Goal: Task Accomplishment & Management: Use online tool/utility

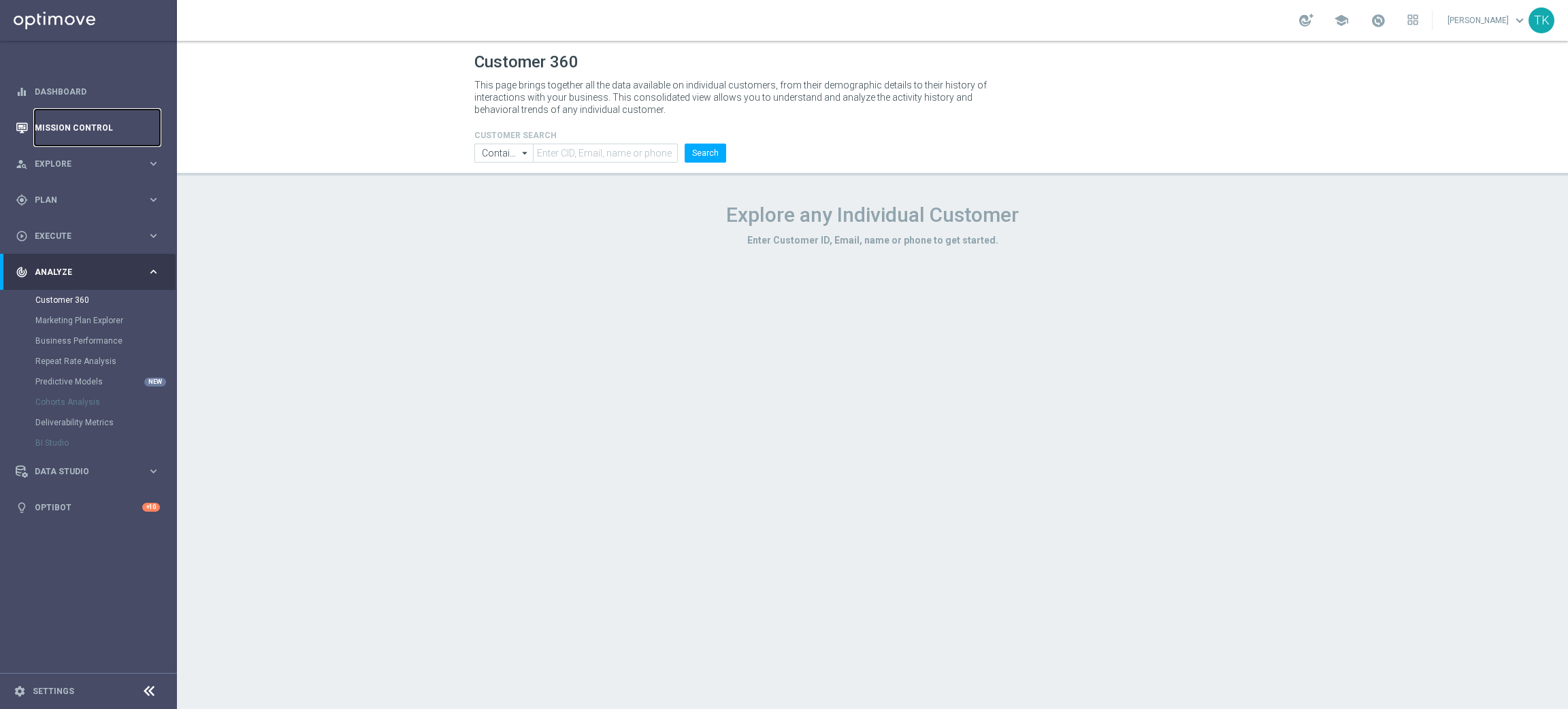
click at [88, 125] on link "Mission Control" at bounding box center [97, 127] width 125 height 36
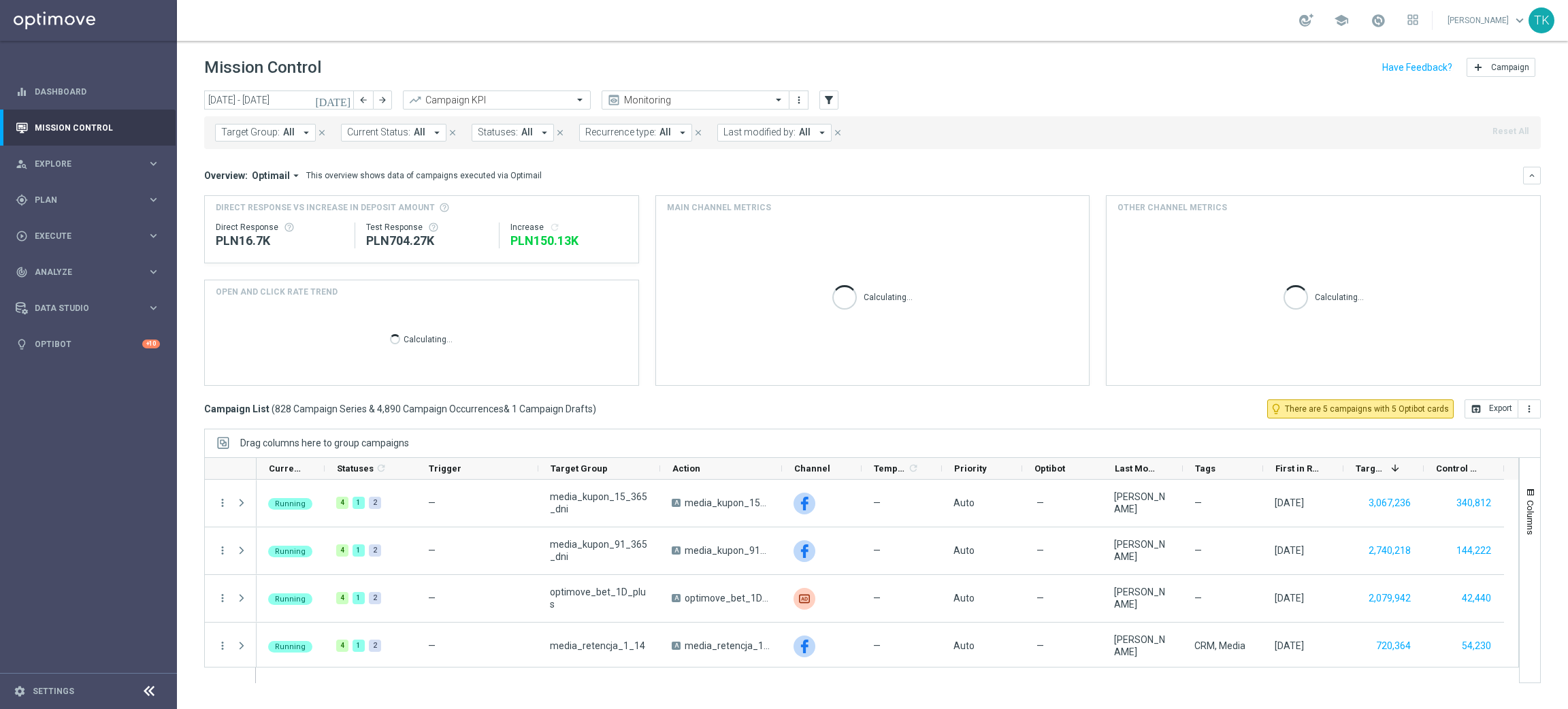
click at [272, 130] on span "Target Group:" at bounding box center [250, 131] width 58 height 11
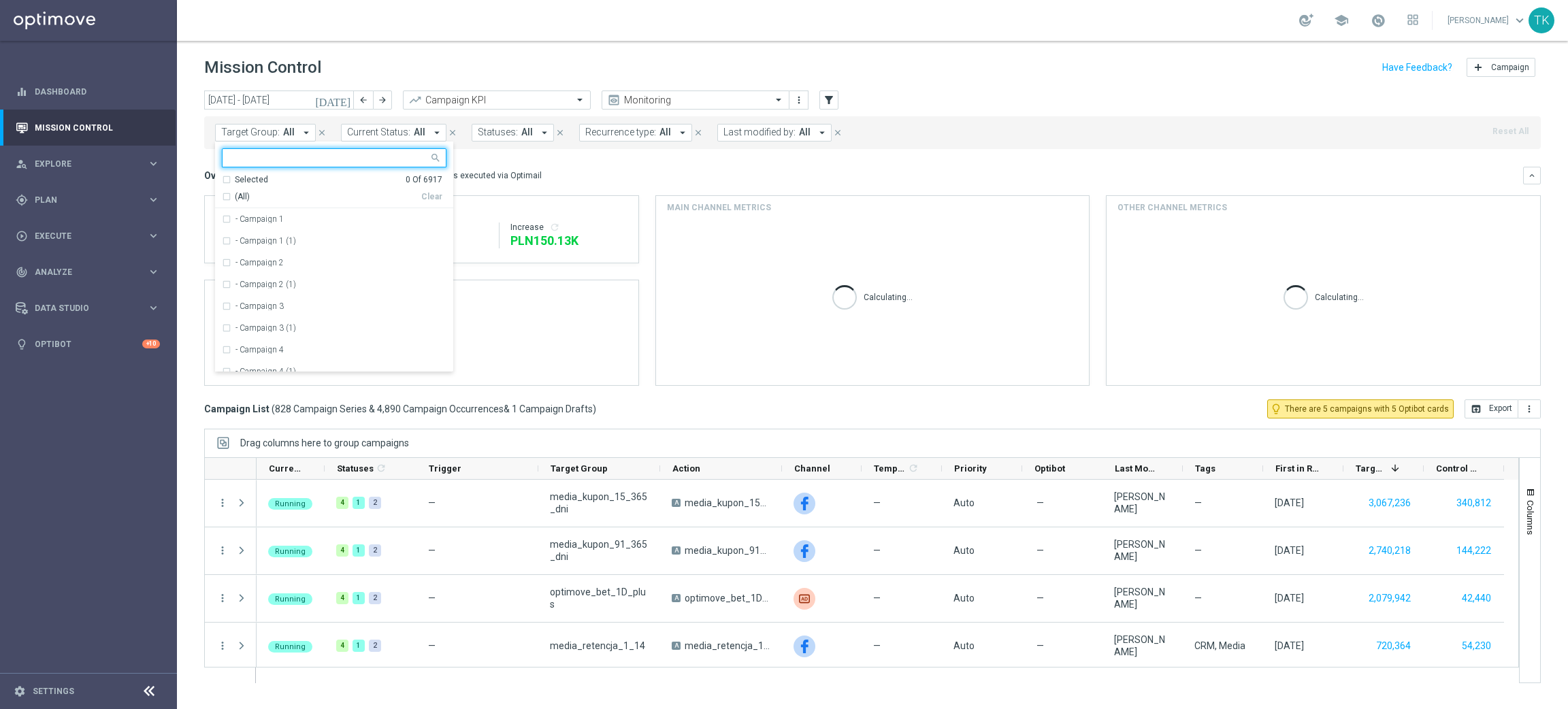
click at [247, 161] on input "text" at bounding box center [329, 157] width 199 height 11
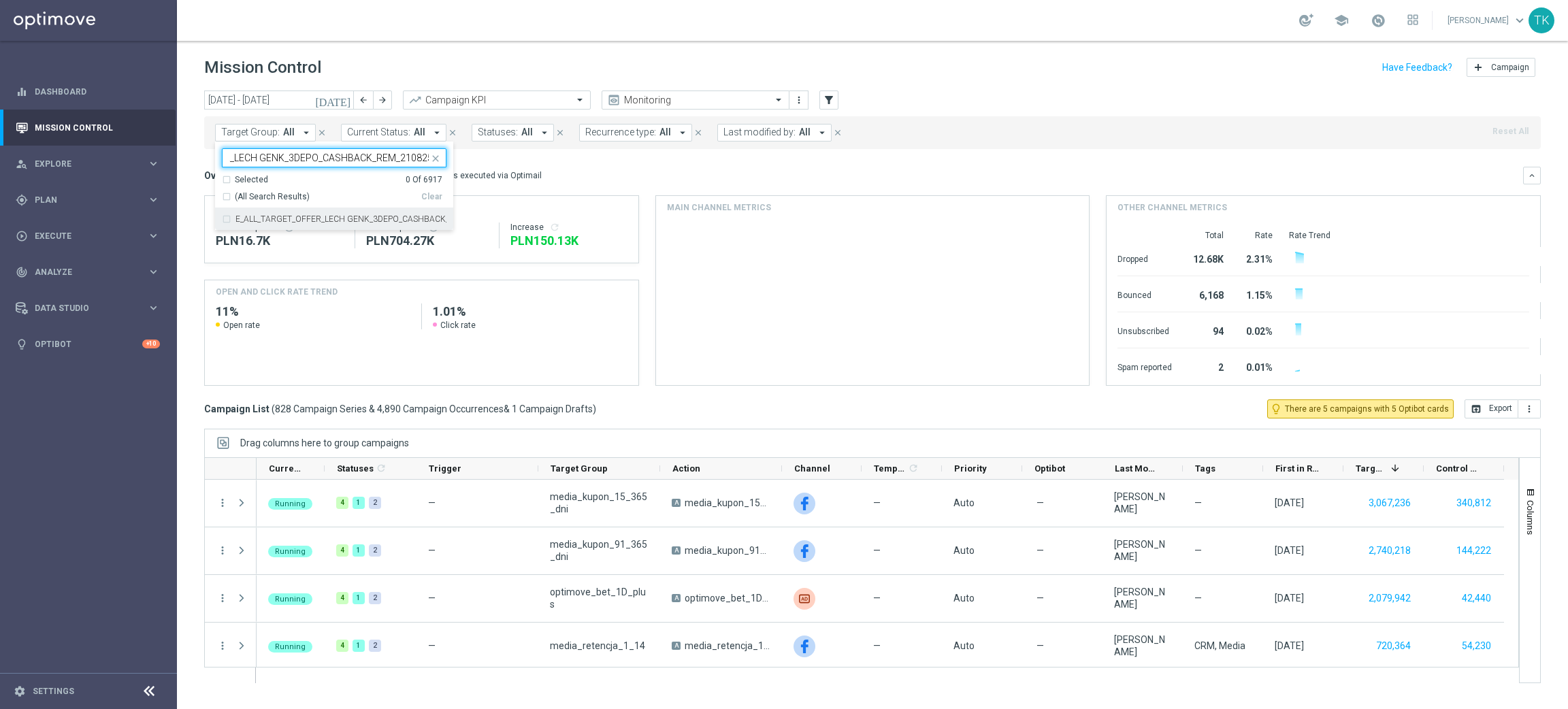
click at [254, 224] on div "E_ALL_TARGET_OFFER_LECH GENK_3DEPO_CASHBACK_REM_210825" at bounding box center [334, 218] width 224 height 22
type input "E_ALL_TARGET_OFFER_LECH GENK_3DEPO_CASHBACK_REM_210825"
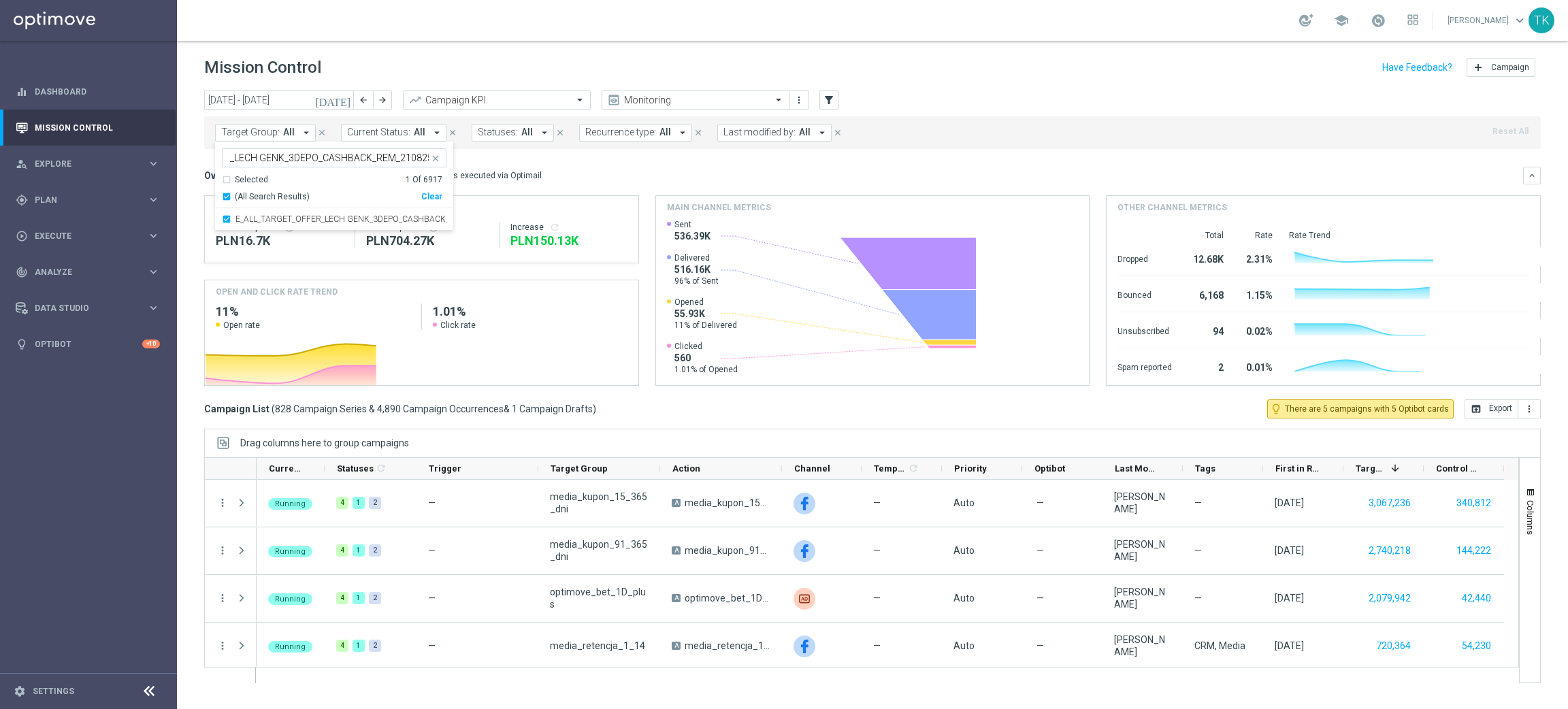
scroll to position [0, 0]
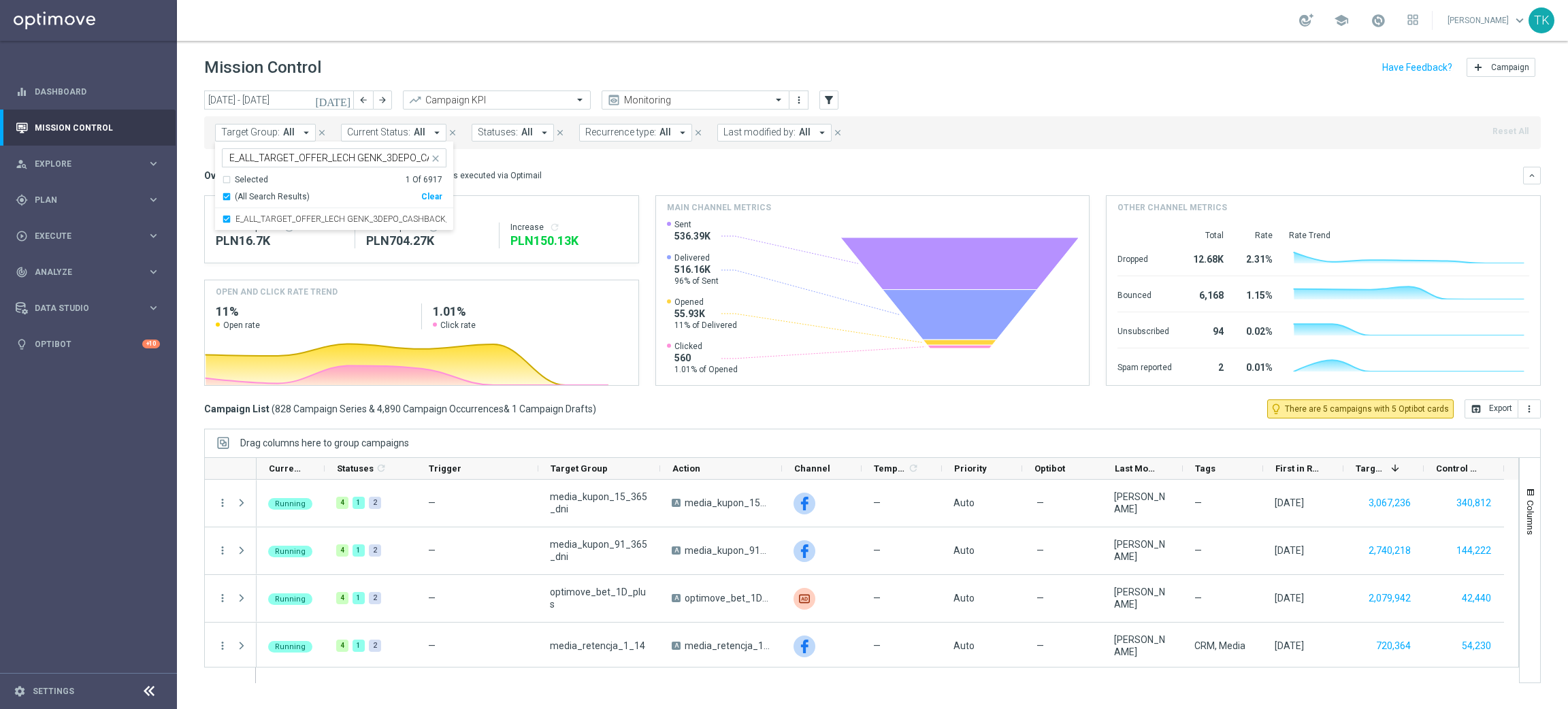
click at [193, 163] on div "[DATE] [DATE] - [DATE] arrow_back arrow_forward Campaign KPI trending_up Monito…" at bounding box center [872, 393] width 1390 height 606
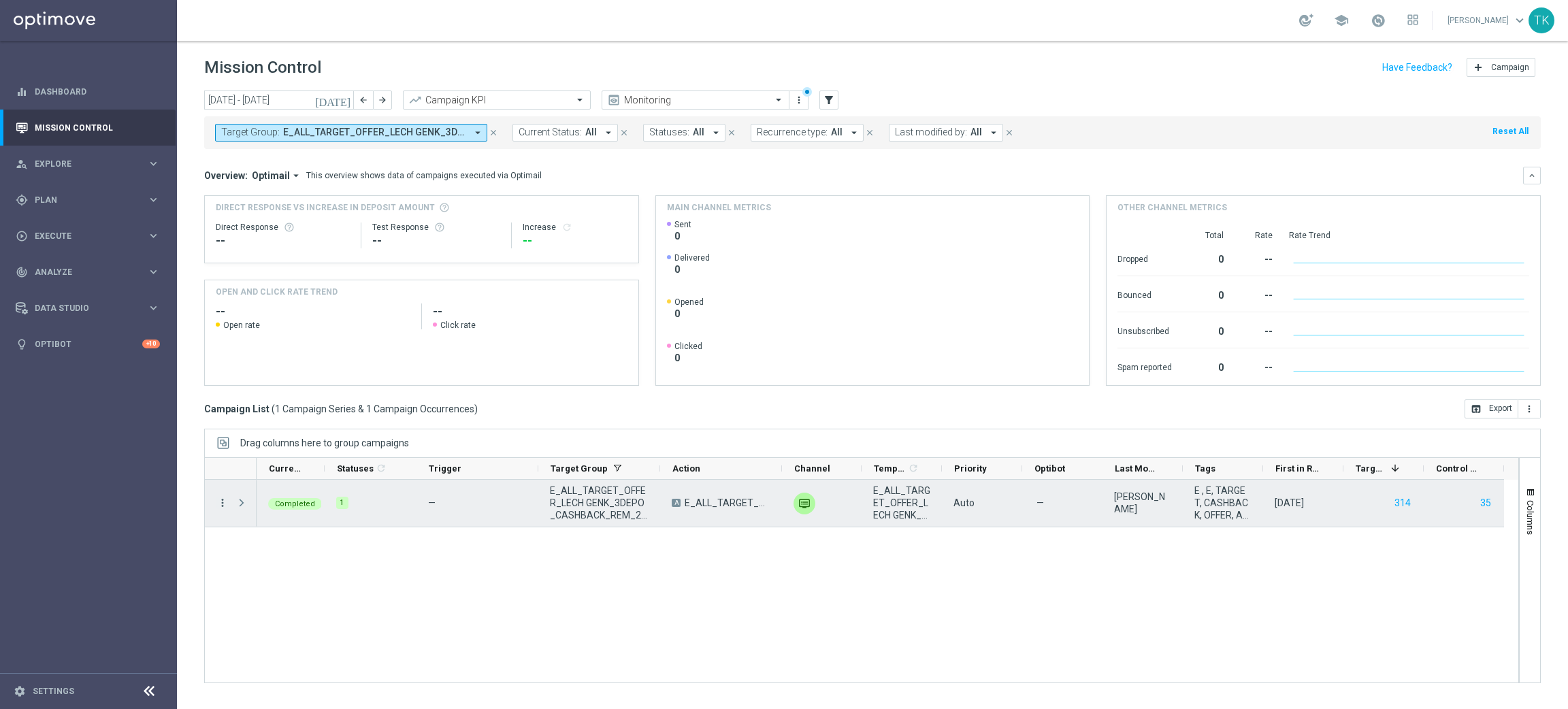
click at [222, 500] on icon "more_vert" at bounding box center [223, 503] width 12 height 12
click at [284, 529] on span "Campaign Metrics" at bounding box center [284, 530] width 70 height 10
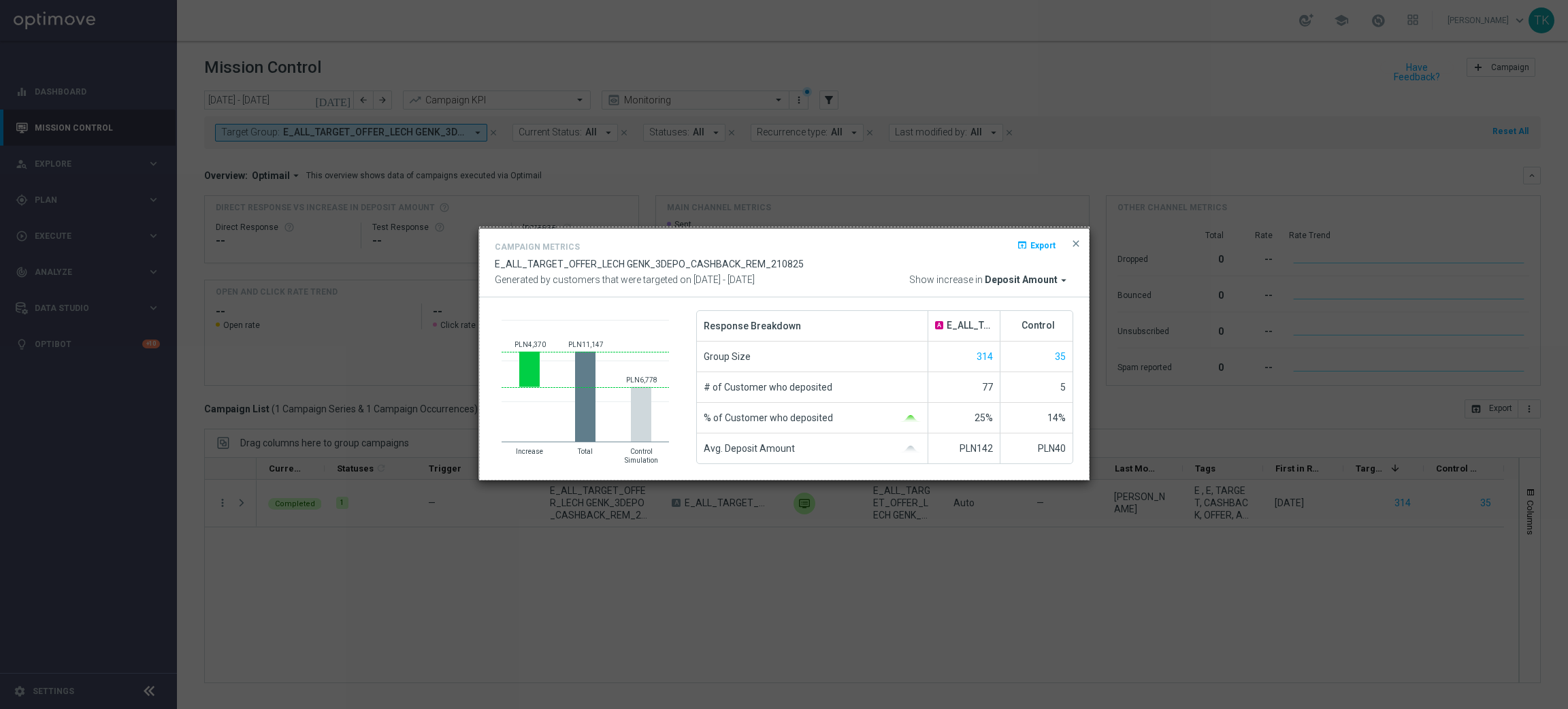
drag, startPoint x: 479, startPoint y: 227, endPoint x: 1089, endPoint y: 479, distance: 660.0
click at [1089, 479] on div "895 X 371" at bounding box center [784, 354] width 1568 height 709
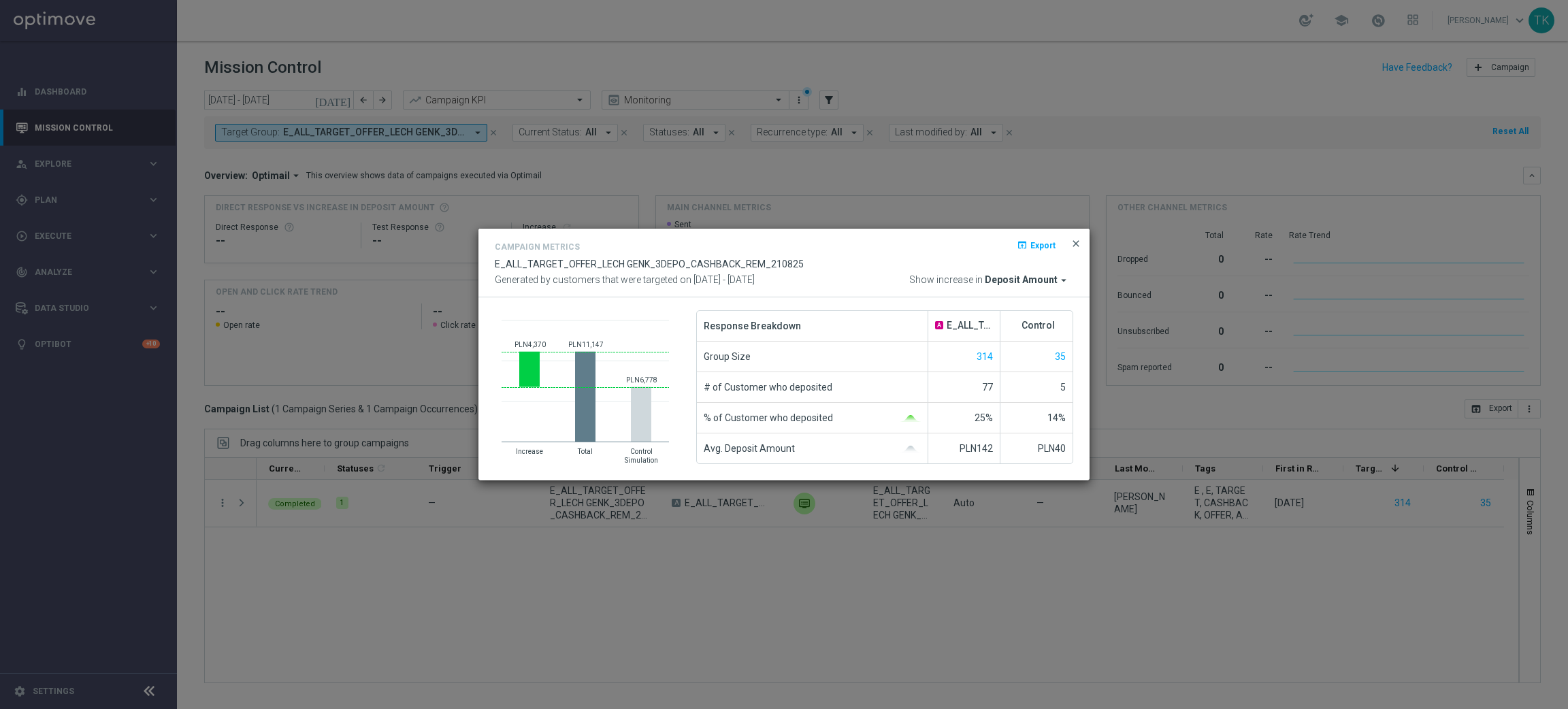
click at [1076, 244] on span "close" at bounding box center [1075, 244] width 11 height 11
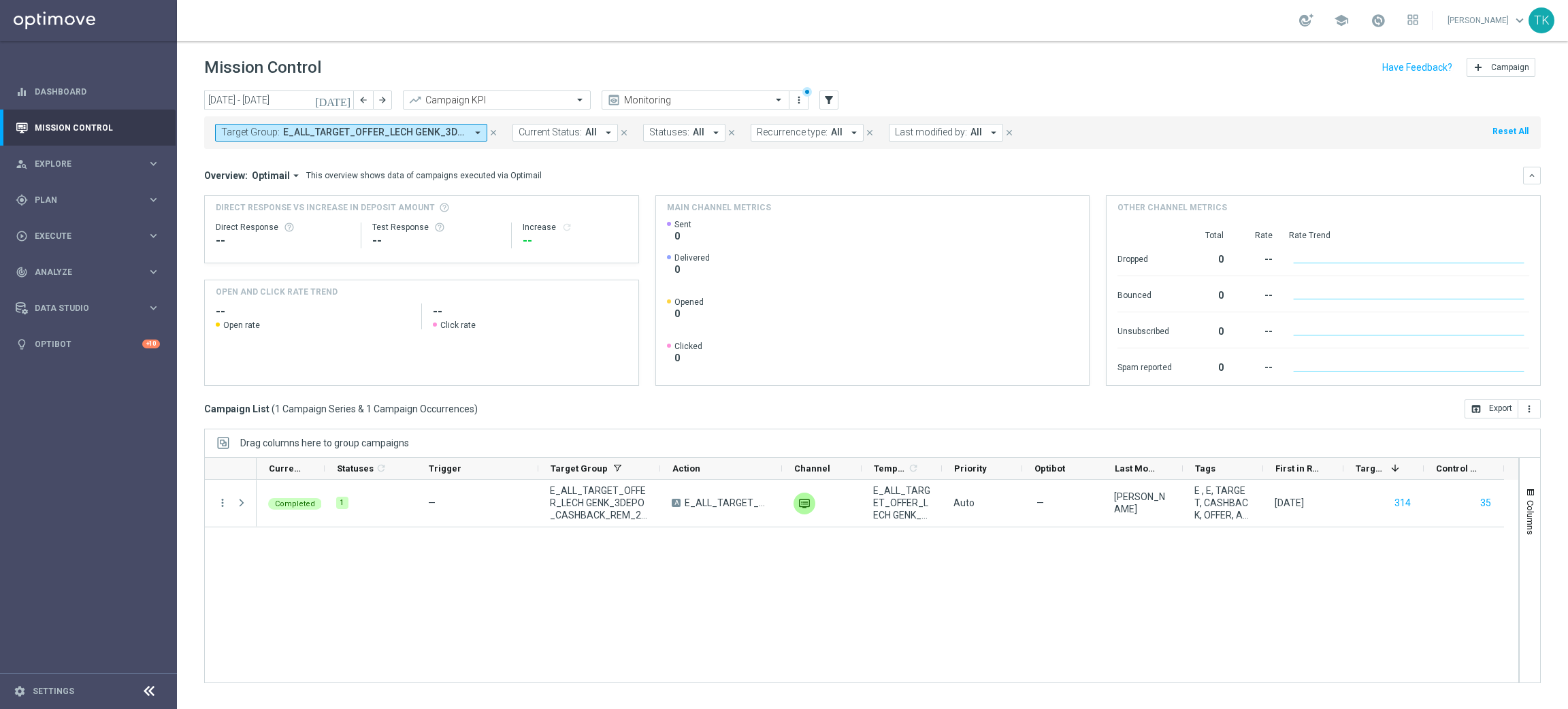
click at [386, 130] on span "E_ALL_TARGET_OFFER_LECH GENK_3DEPO_CASHBACK_REM_210825" at bounding box center [374, 131] width 183 height 11
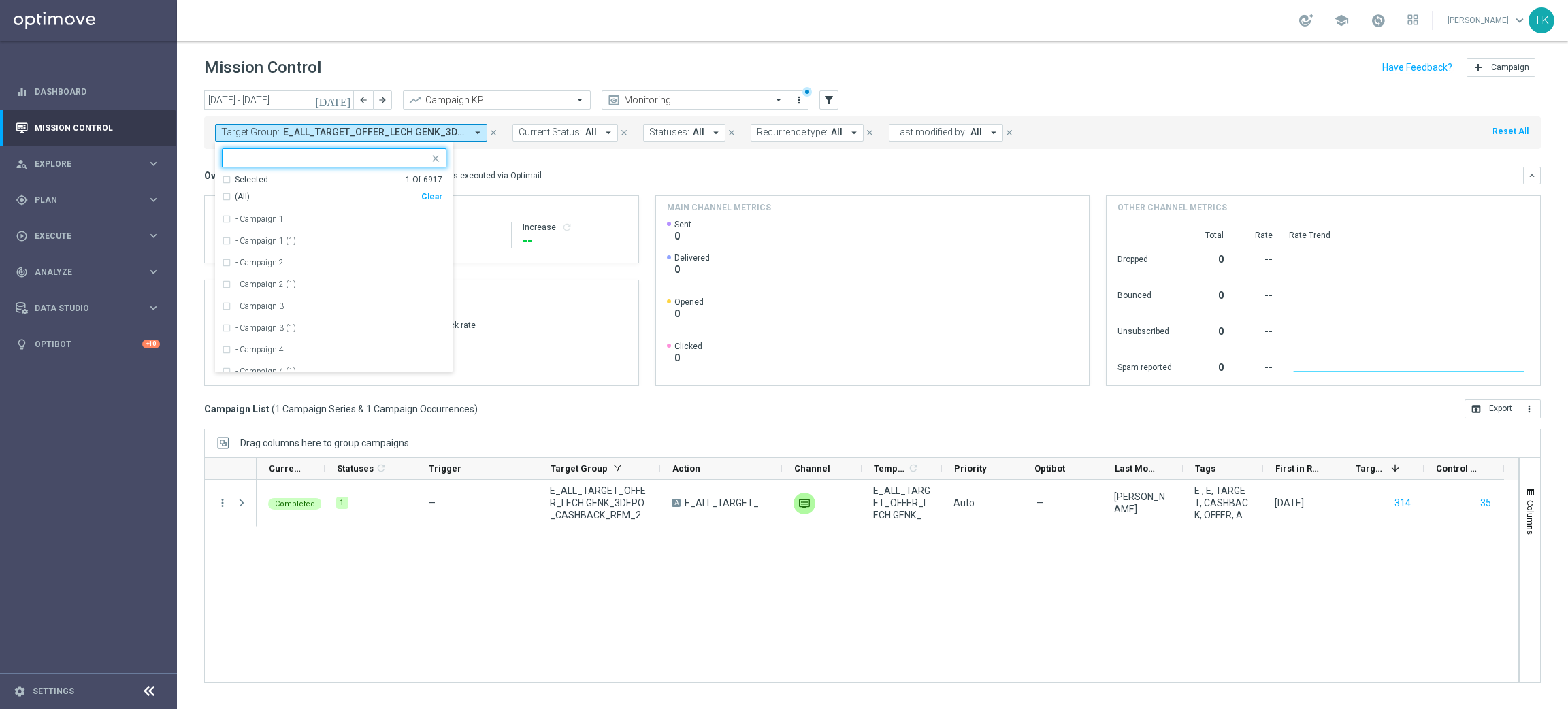
click at [0, 0] on div "Clear" at bounding box center [0, 0] width 0 height 0
click at [40, 200] on span "Plan" at bounding box center [90, 199] width 112 height 8
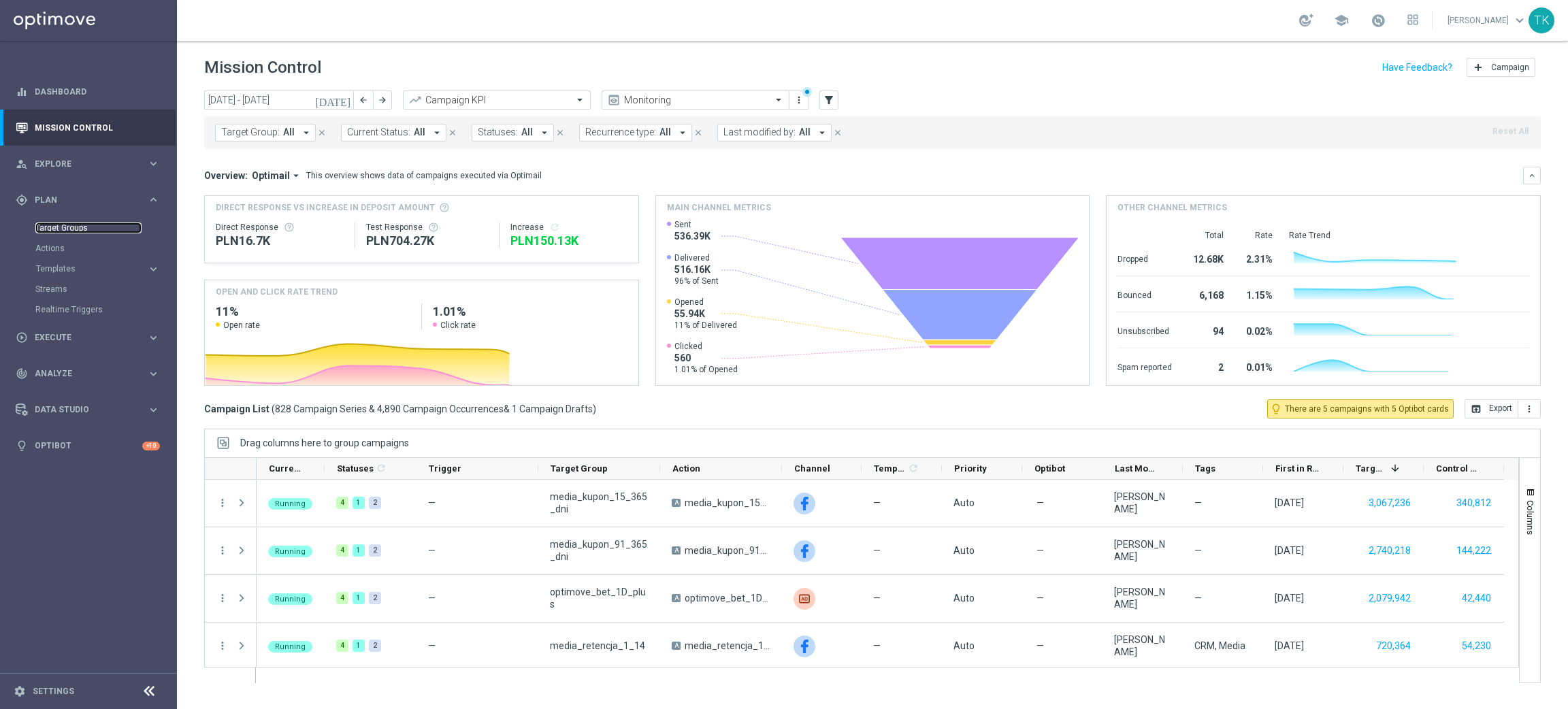
click at [59, 226] on link "Target Groups" at bounding box center [89, 228] width 106 height 11
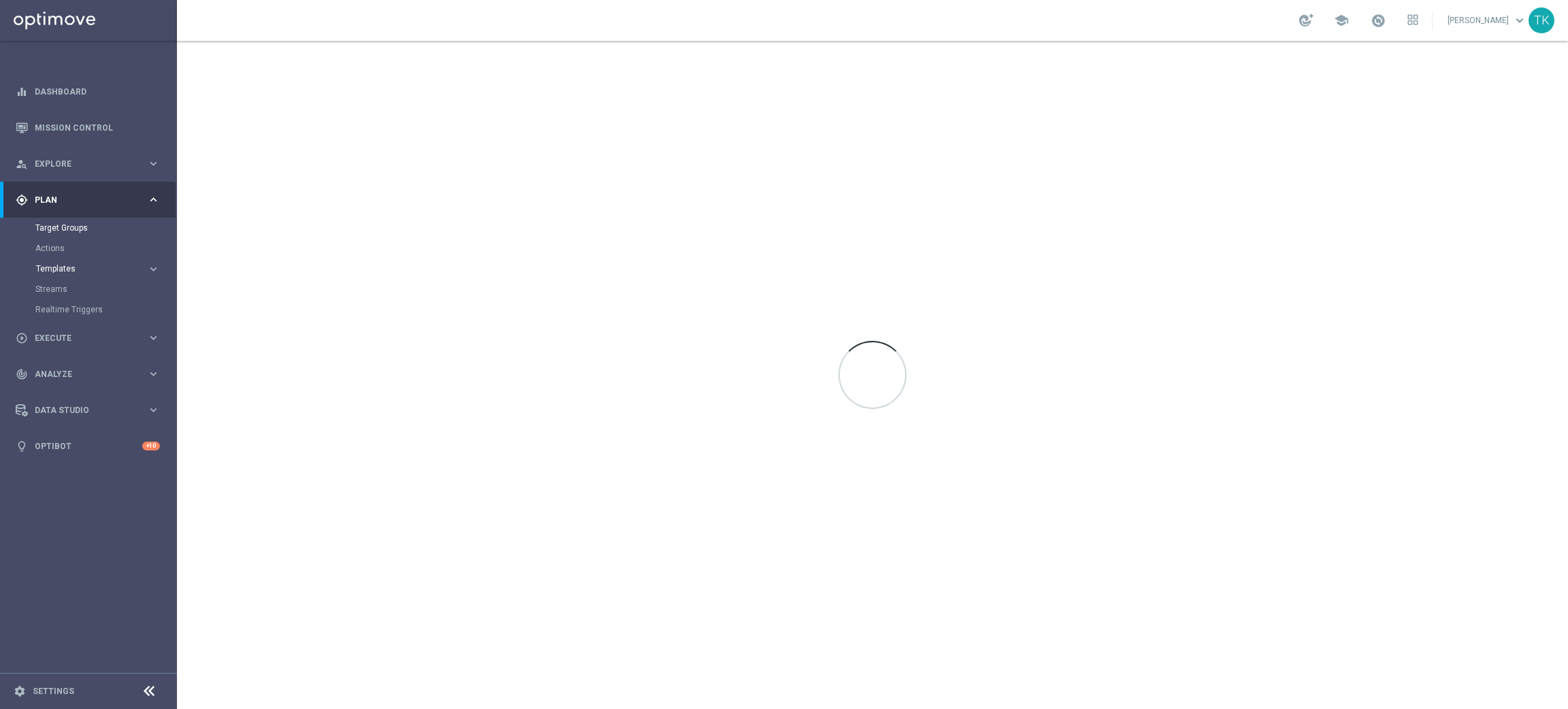
click at [60, 268] on span "Templates" at bounding box center [84, 268] width 97 height 8
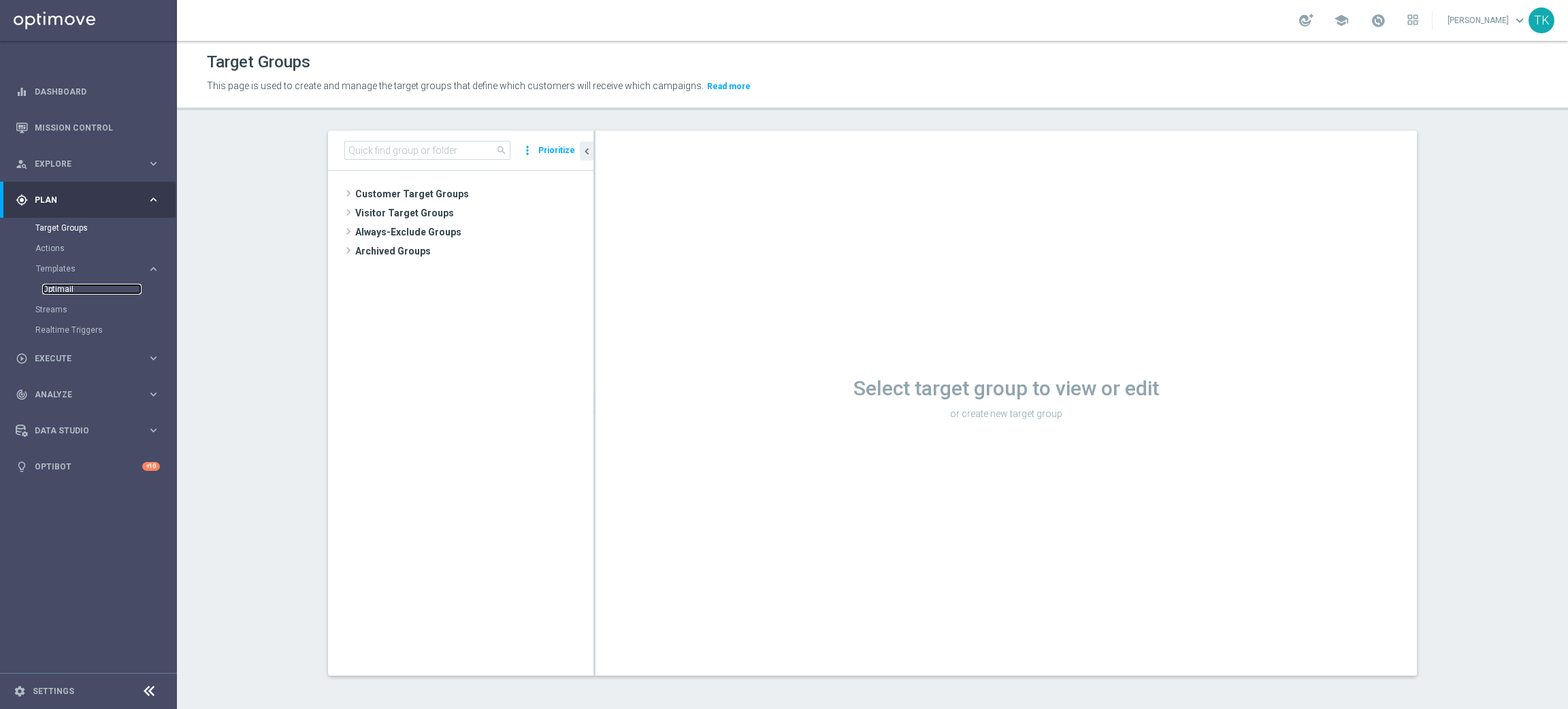
click at [59, 288] on link "Optimail" at bounding box center [91, 289] width 99 height 11
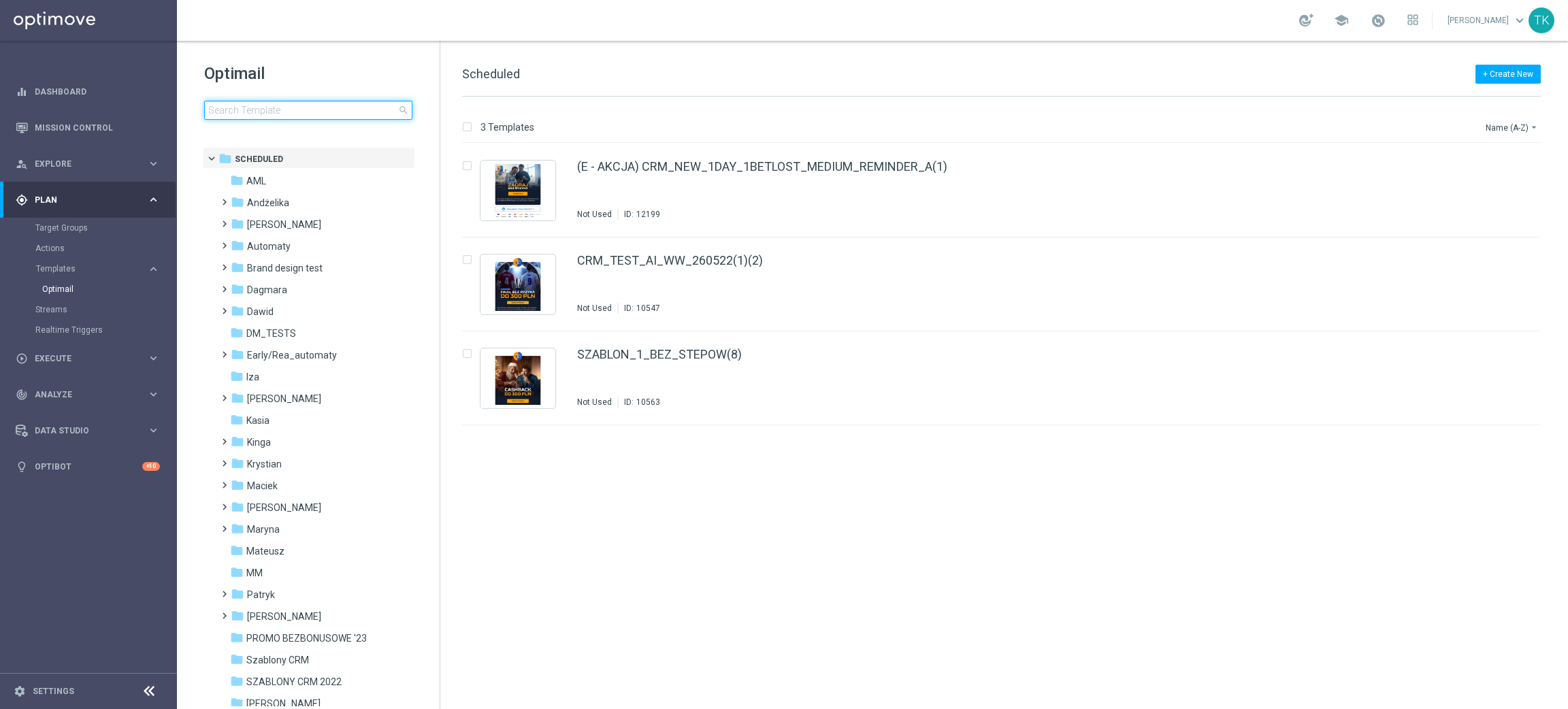
click at [251, 117] on input at bounding box center [308, 110] width 208 height 19
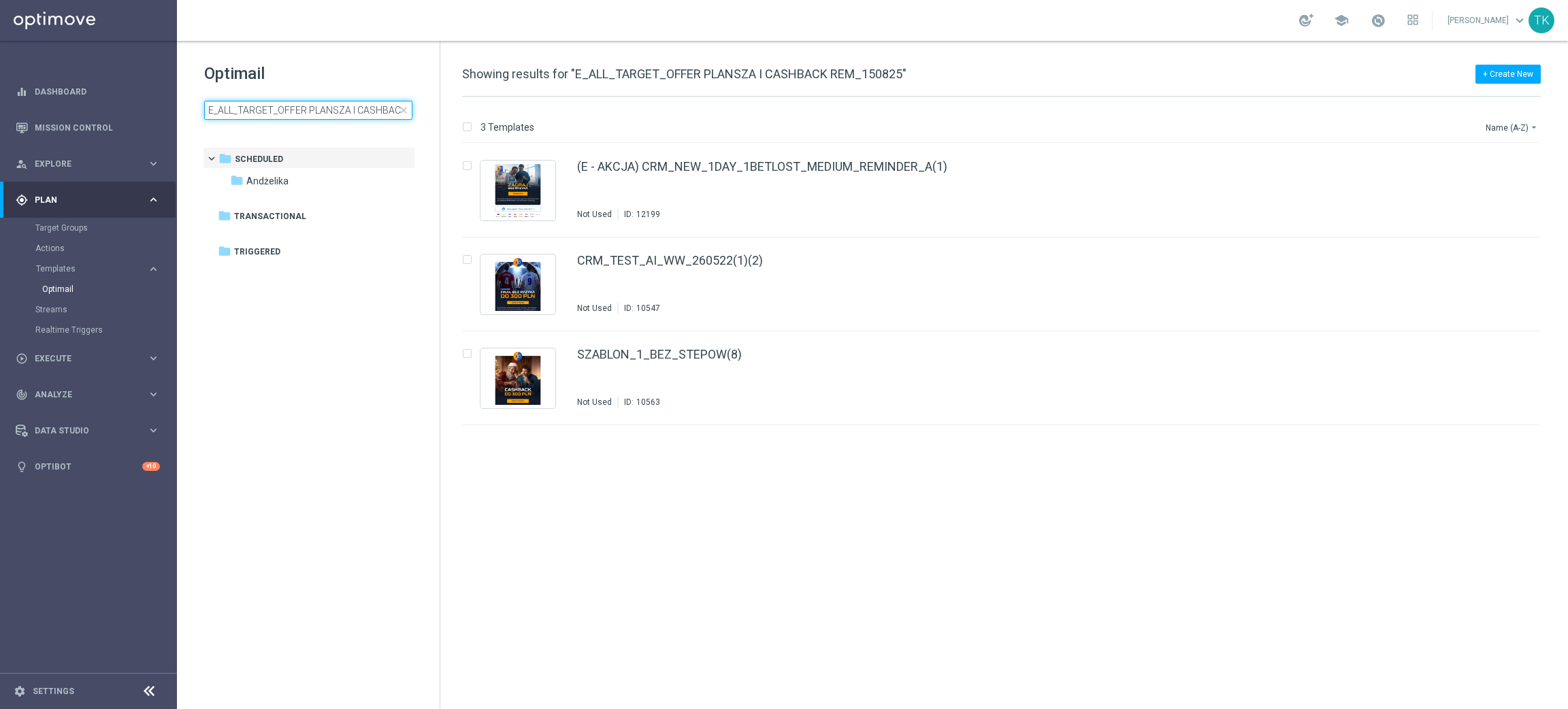
scroll to position [0, 61]
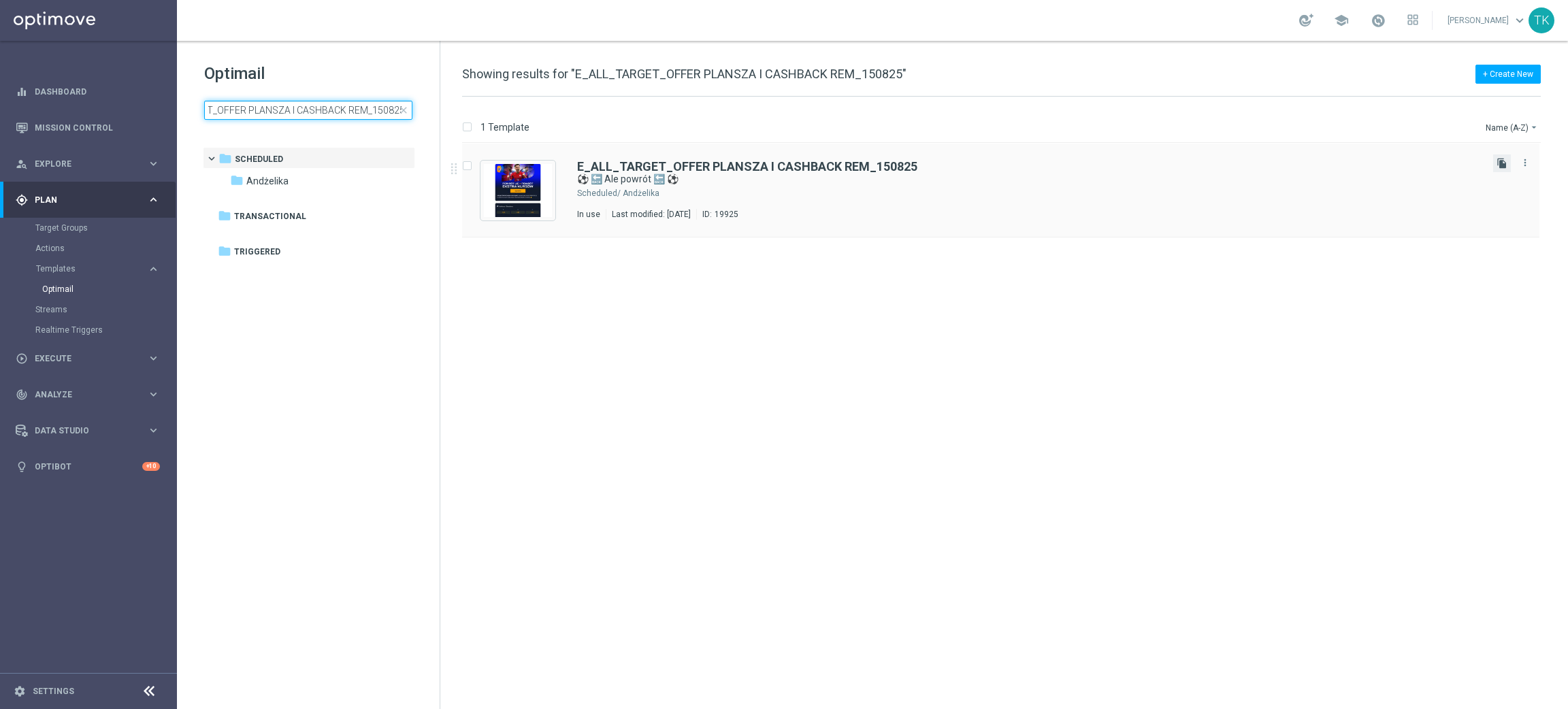
type input "E_ALL_TARGET_OFFER PLANSZA I CASHBACK REM_150825"
click at [1502, 166] on icon "file_copy" at bounding box center [1501, 163] width 11 height 11
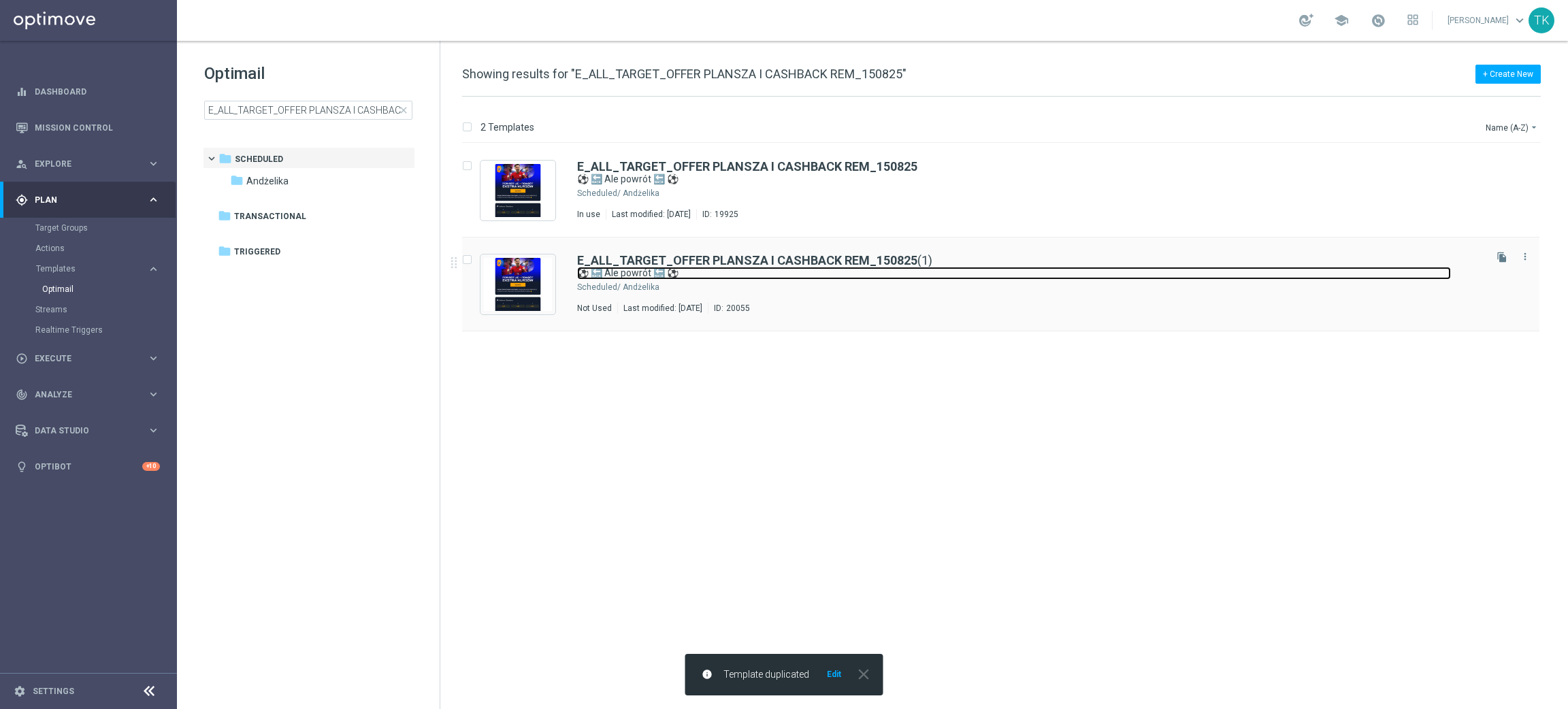
click at [665, 277] on link "⚽ 🔙 Ale powrót 🔙 ⚽" at bounding box center [1014, 273] width 874 height 13
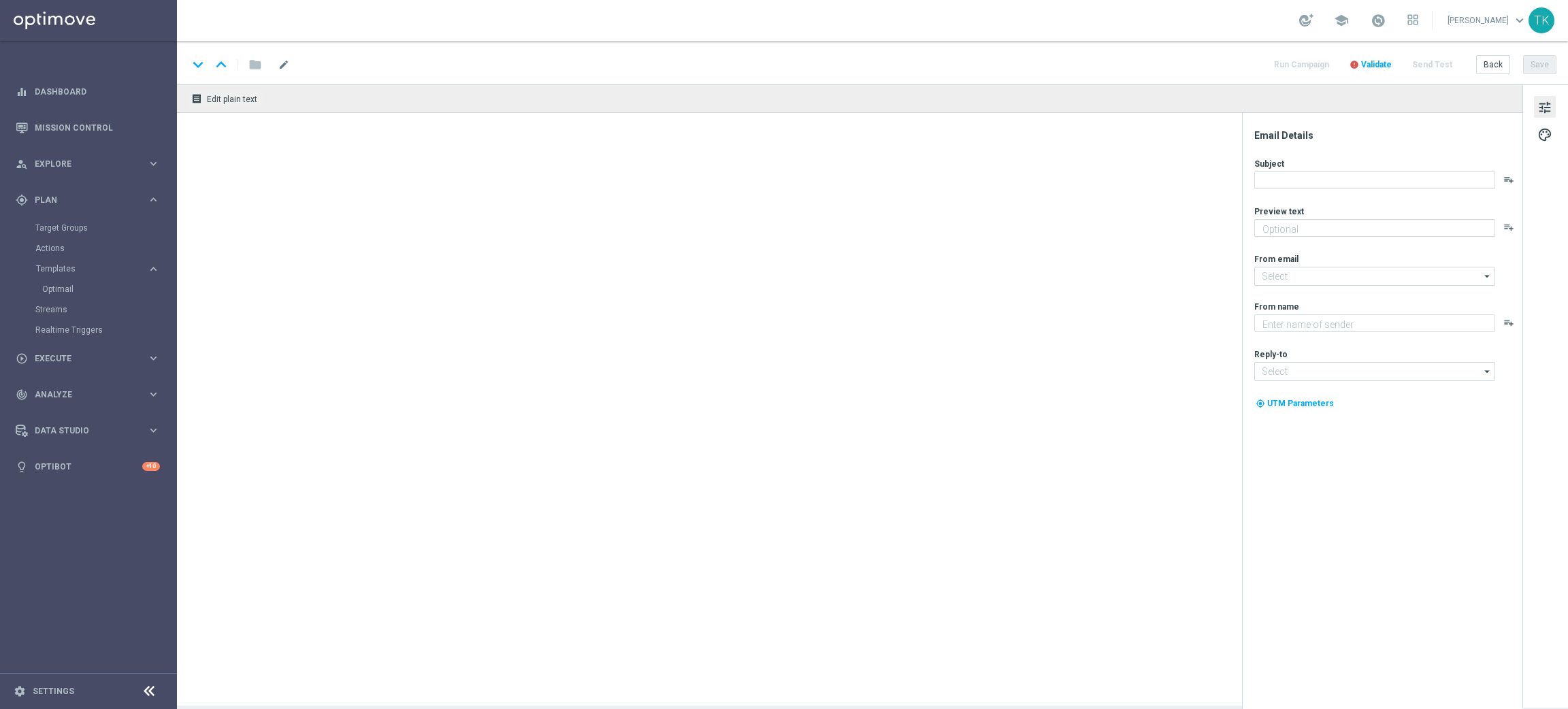
type textarea "Trójka wspaniałych wraca do gry - sprawdź 🔥🔥🔥"
type input "[EMAIL_ADDRESS][DOMAIN_NAME]"
type textarea "STS"
type input "[EMAIL_ADDRESS][DOMAIN_NAME]"
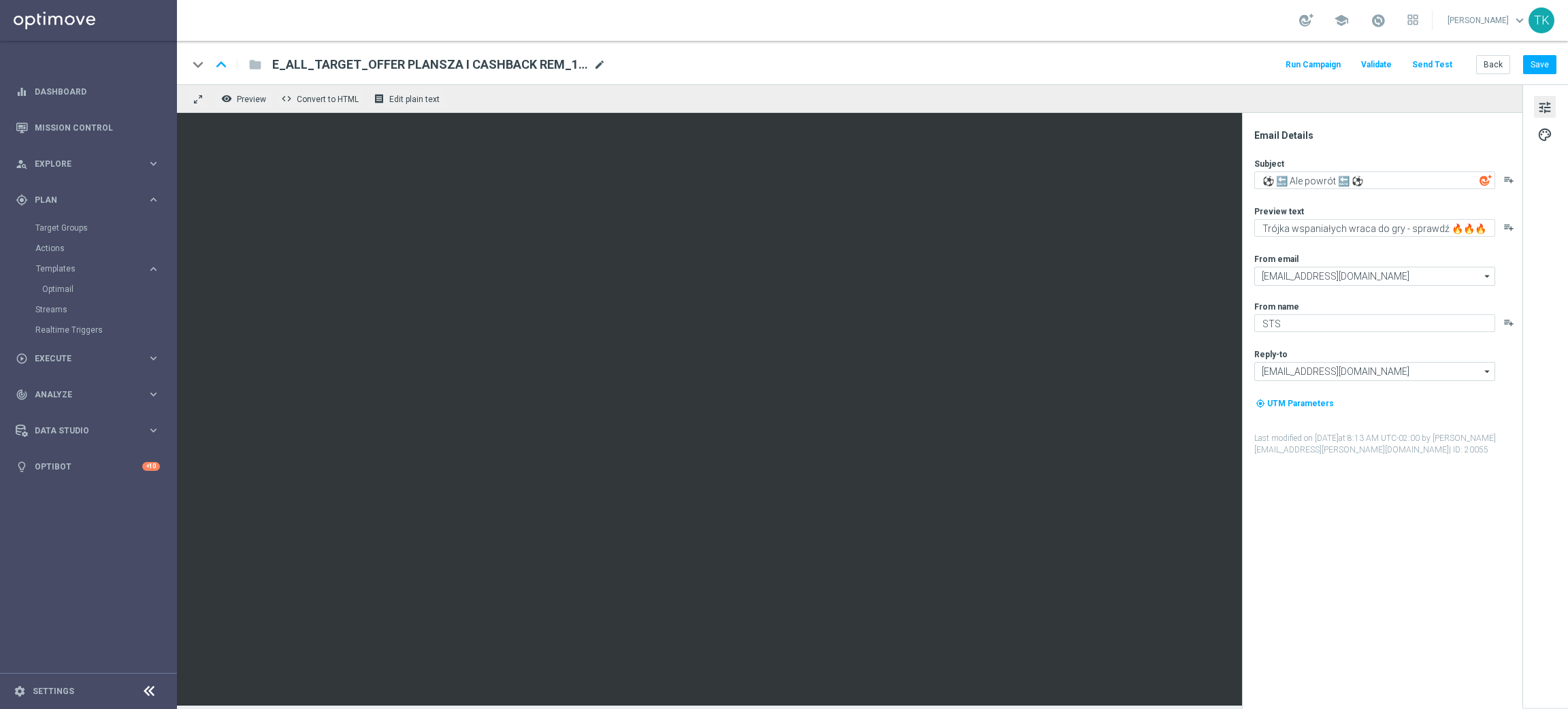
click at [598, 67] on span "mode_edit" at bounding box center [600, 64] width 12 height 12
click at [426, 64] on input "E_ALL_TARGET_OFFER PLANSZA I CASHBACK REM_150825(1)" at bounding box center [441, 64] width 338 height 17
paste input "220825"
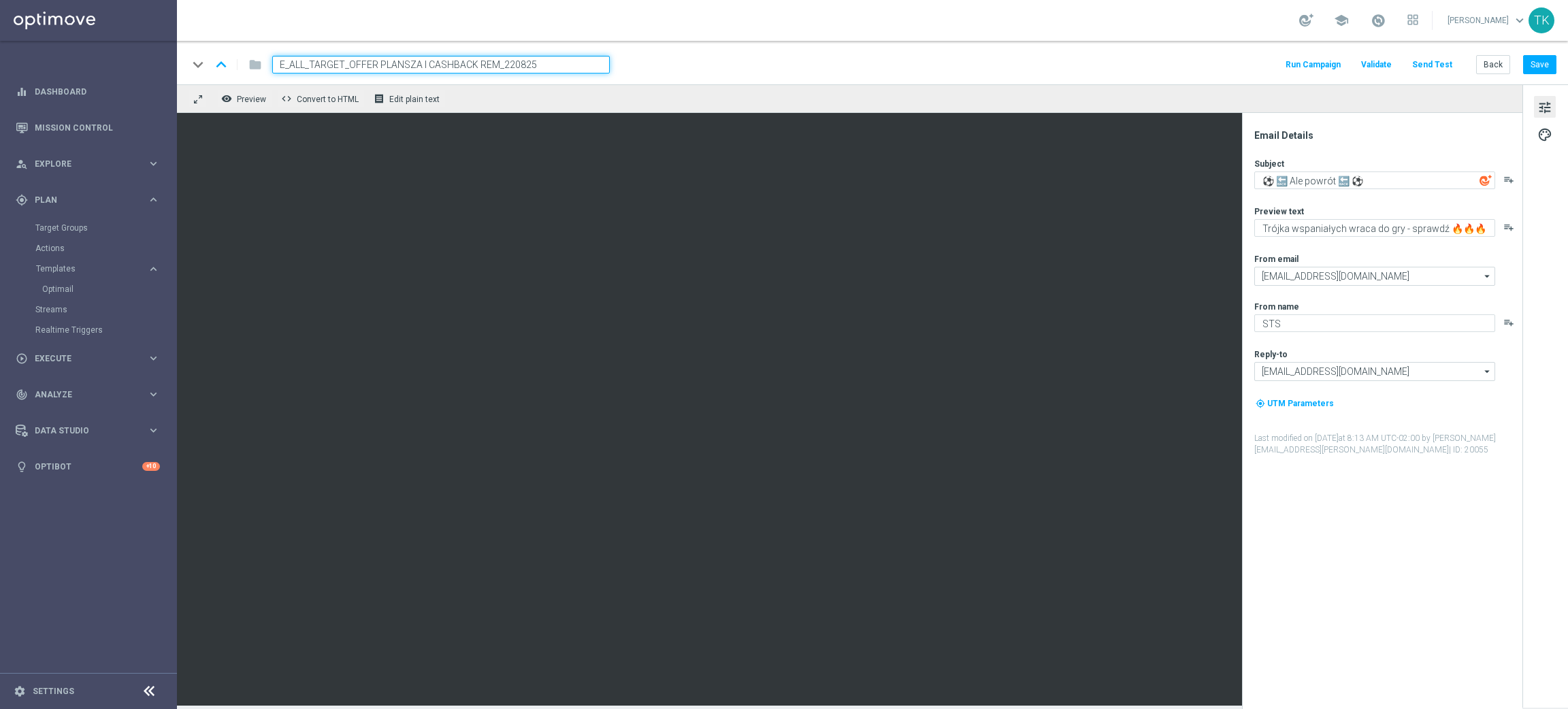
type input "E_ALL_TARGET_OFFER PLANSZA I CASHBACK REM_220825"
click at [677, 64] on div "keyboard_arrow_down keyboard_arrow_up folder E_ALL_TARGET_OFFER PLANSZA I CASHB…" at bounding box center [872, 64] width 1368 height 17
click at [1317, 182] on textarea "⚽ 🔙 Ale powrót 🔙 ⚽" at bounding box center [1374, 180] width 241 height 17
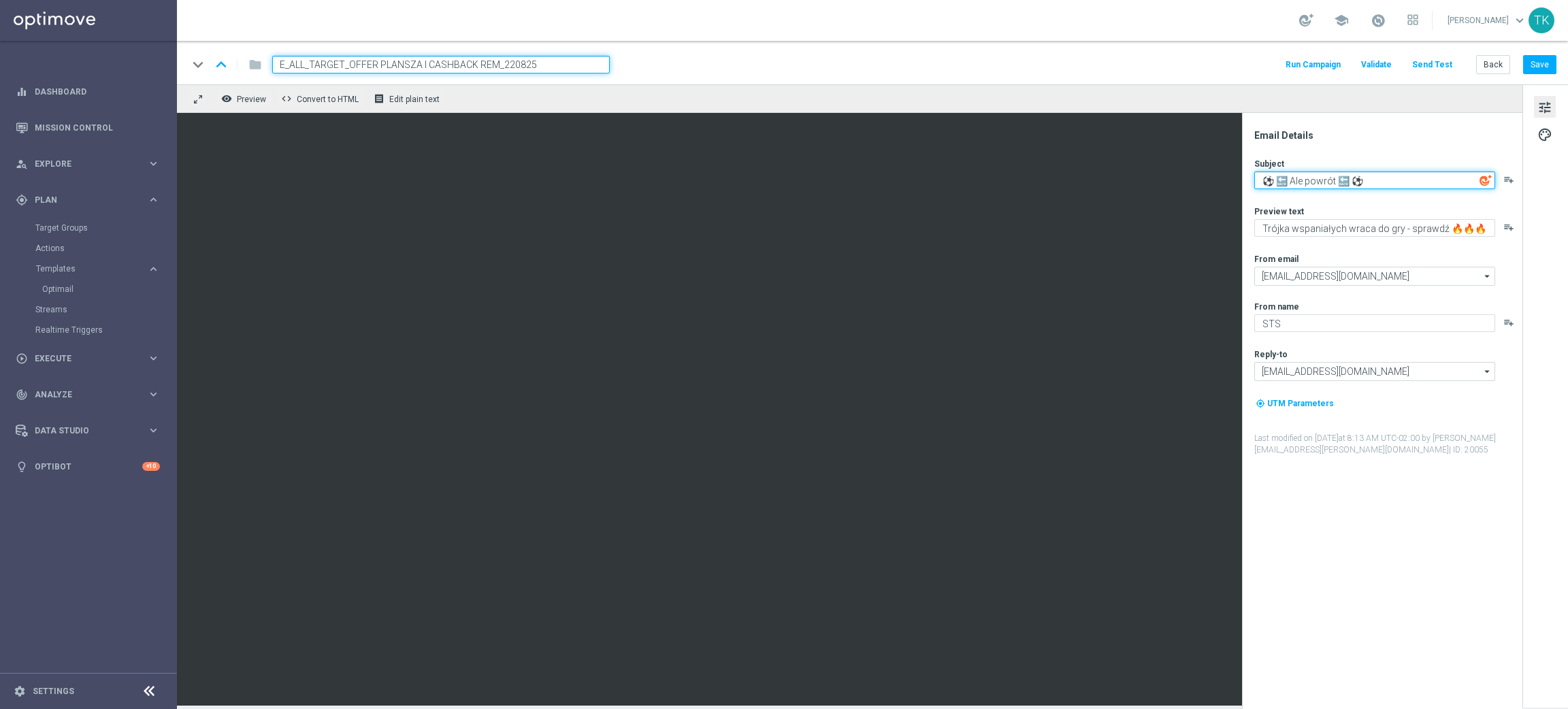
paste textarea "Uwaga ❗ 🌡️"
click at [1309, 177] on textarea "Uwaga ❗ 🌡️" at bounding box center [1374, 180] width 241 height 17
click at [1297, 183] on textarea "Uwaga ❗🌡️" at bounding box center [1374, 180] width 241 height 17
click at [1343, 179] on textarea "Uwaga❗🌡️" at bounding box center [1374, 180] width 241 height 17
click at [1303, 177] on textarea "Uwaga❗🌡️" at bounding box center [1374, 180] width 241 height 17
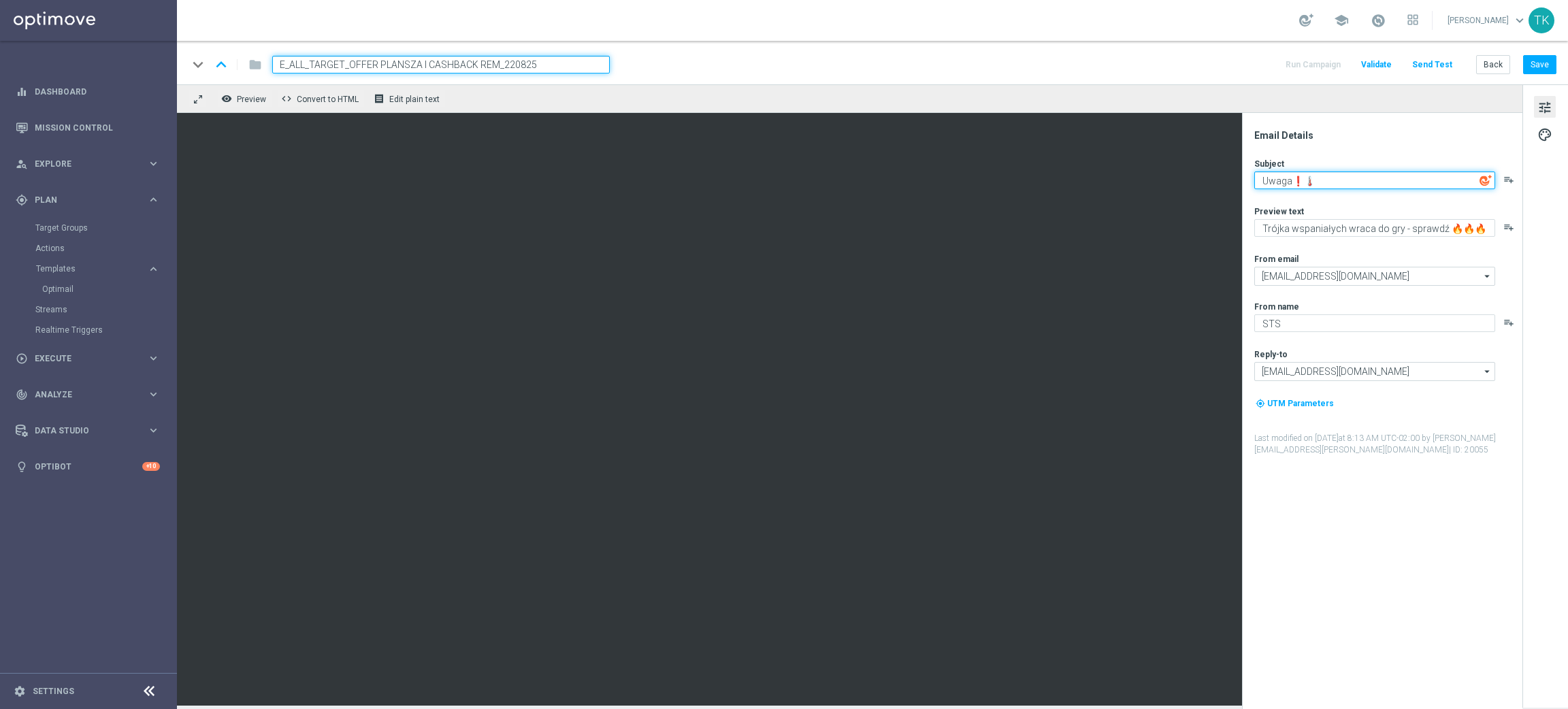
click at [1297, 177] on textarea "Uwaga❗🌡️" at bounding box center [1374, 180] width 241 height 17
type textarea "Uwaga! 🌡️"
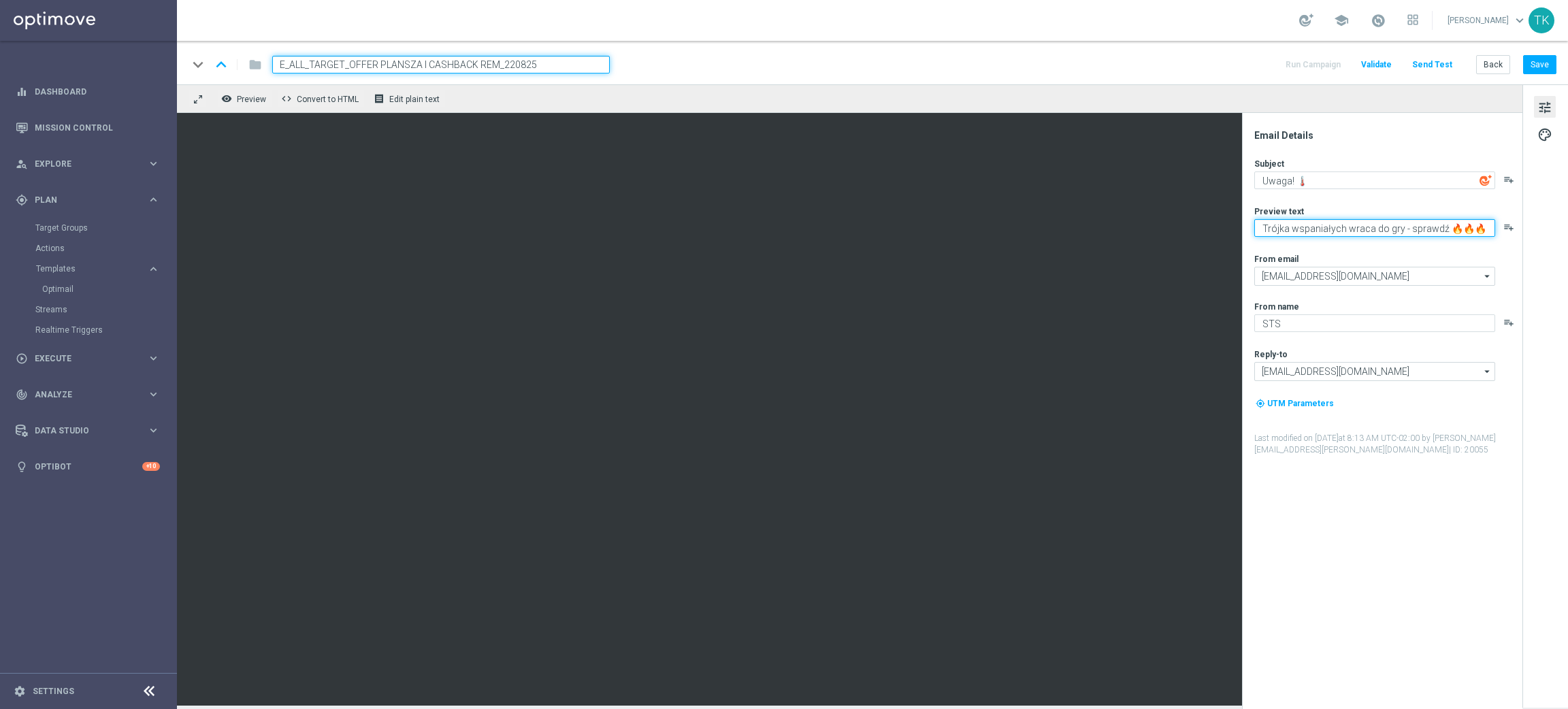
click at [1330, 226] on textarea "Trójka wspaniałych wraca do gry - sprawdź 🔥🔥🔥" at bounding box center [1374, 228] width 241 height 17
paste textarea "e mecze zapewnią emocje na wysokim poziomie 🔊"
type textarea "Te mecze zapewnią emocje na wysokim poziomie 🔊"
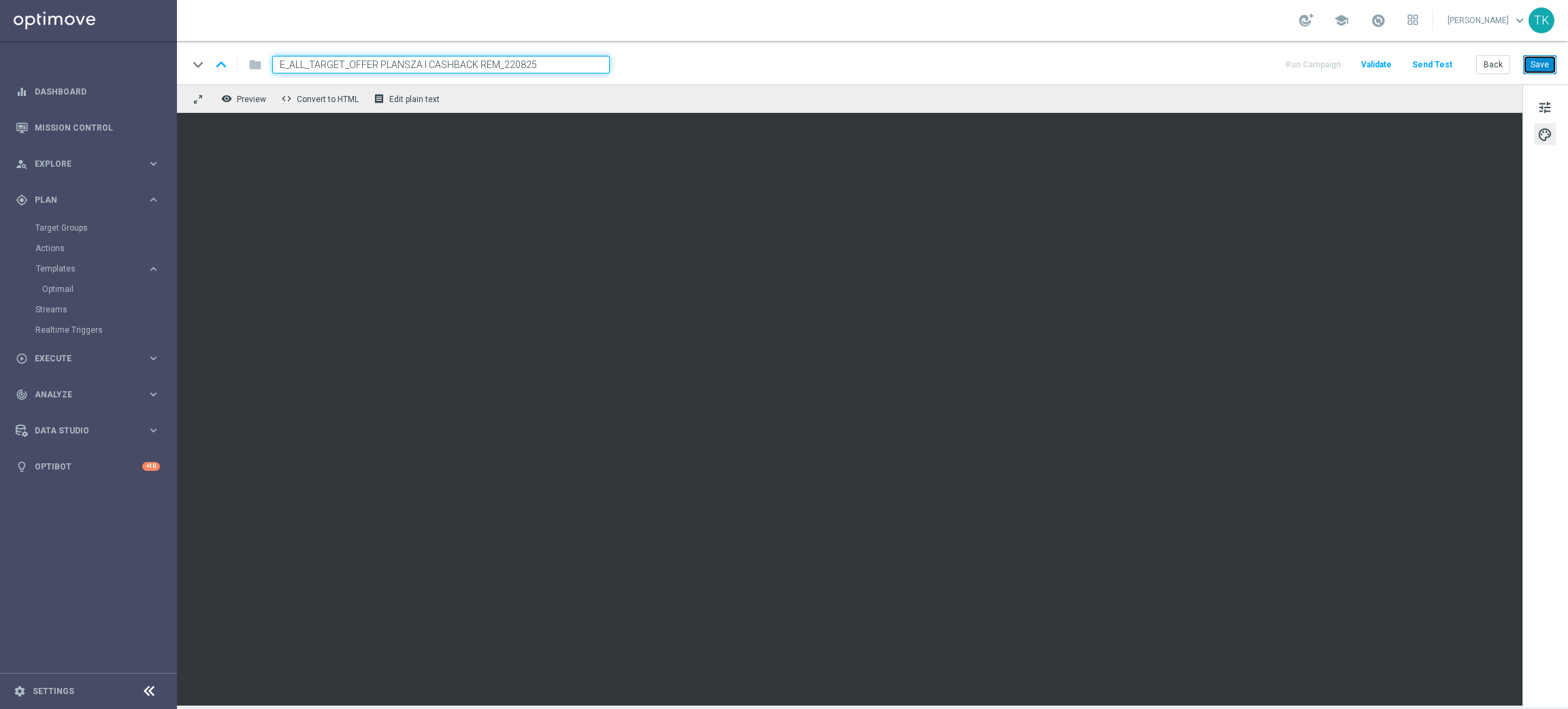
click at [1555, 60] on button "Save" at bounding box center [1539, 64] width 33 height 19
click at [1537, 67] on button "Save" at bounding box center [1539, 64] width 33 height 19
click at [1537, 68] on button "Save" at bounding box center [1539, 64] width 33 height 19
click at [1544, 70] on button "Save" at bounding box center [1539, 64] width 33 height 19
